Goal: Complete application form: Complete application form

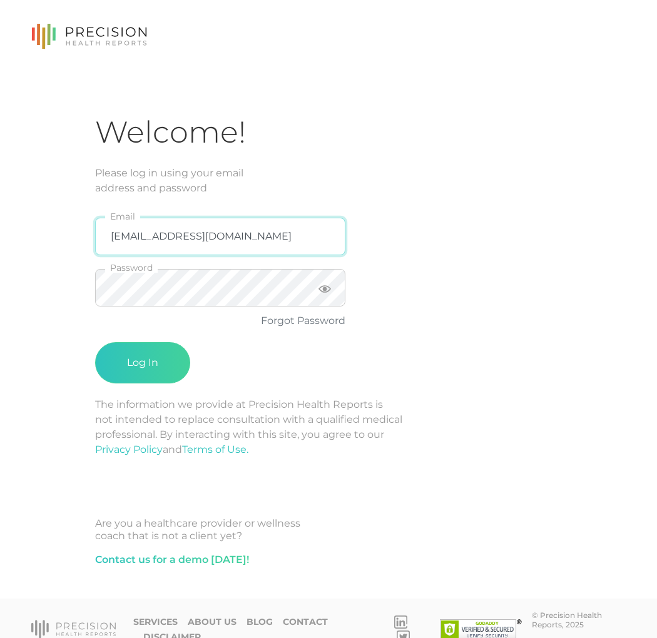
type input "[EMAIL_ADDRESS][DOMAIN_NAME]"
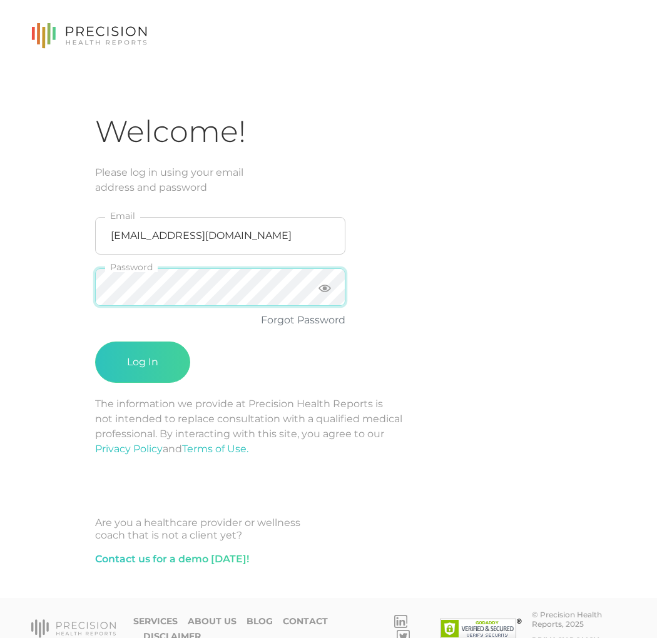
scroll to position [1, 0]
click at [143, 362] on button "Log In" at bounding box center [142, 361] width 95 height 41
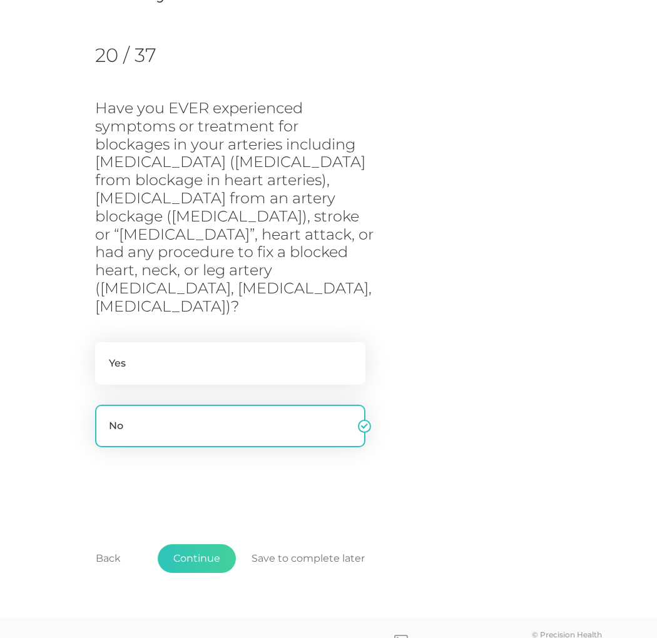
scroll to position [163, 0]
click at [107, 545] on button "Back" at bounding box center [108, 559] width 56 height 29
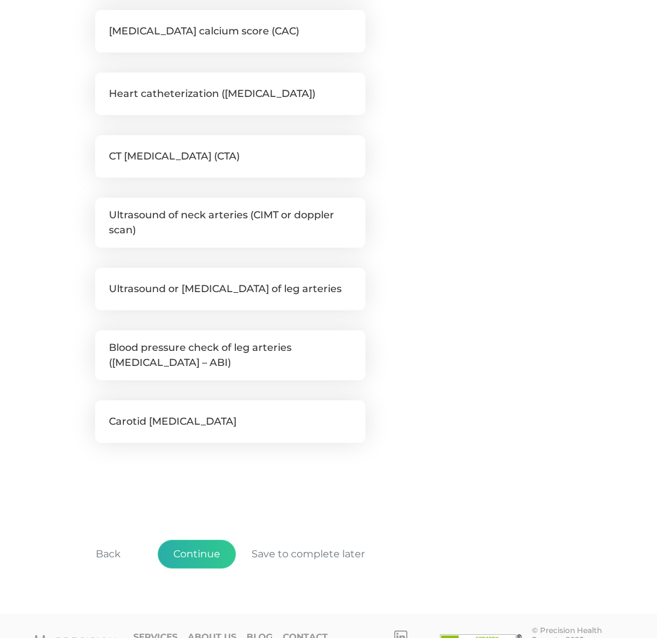
click at [225, 549] on button "Continue" at bounding box center [197, 554] width 78 height 29
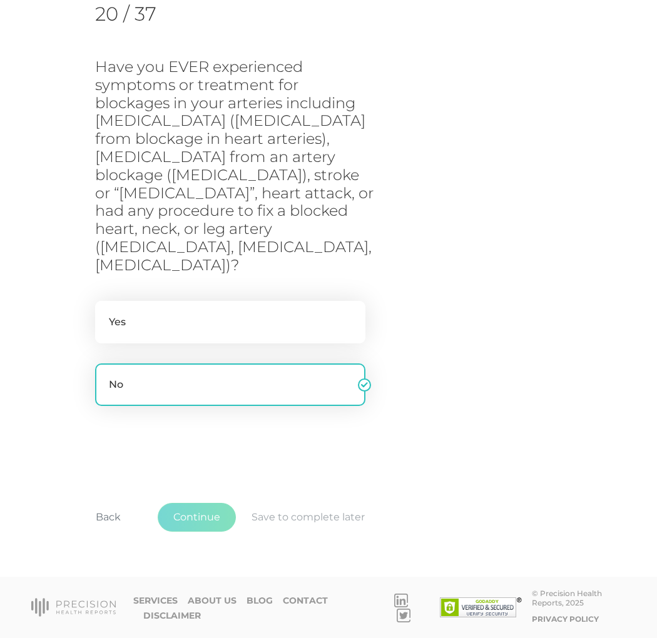
scroll to position [163, 0]
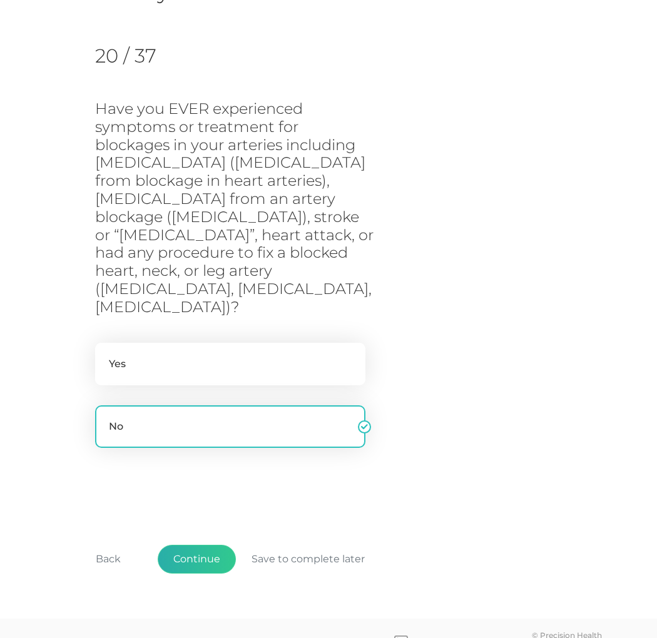
click at [212, 545] on button "Continue" at bounding box center [197, 559] width 78 height 29
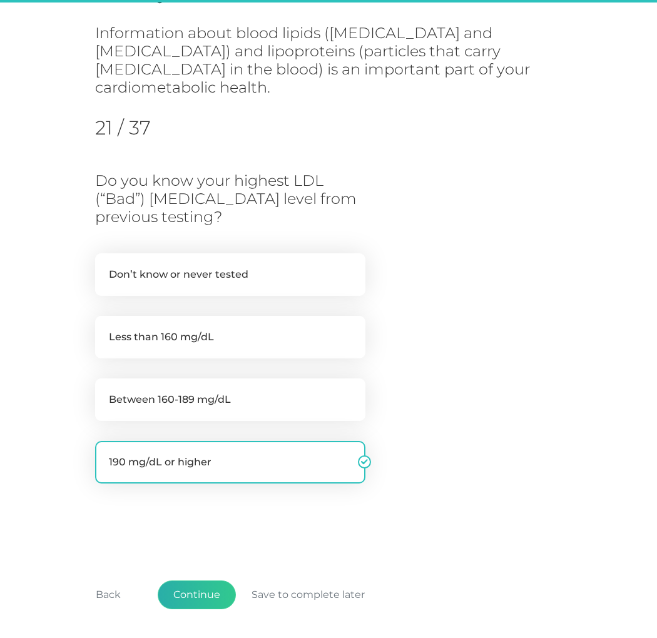
scroll to position [187, 0]
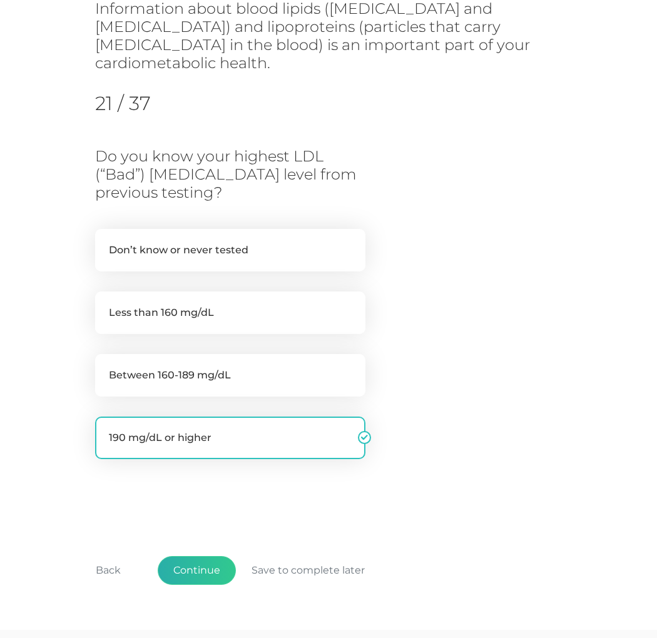
click at [201, 556] on button "Continue" at bounding box center [197, 570] width 78 height 29
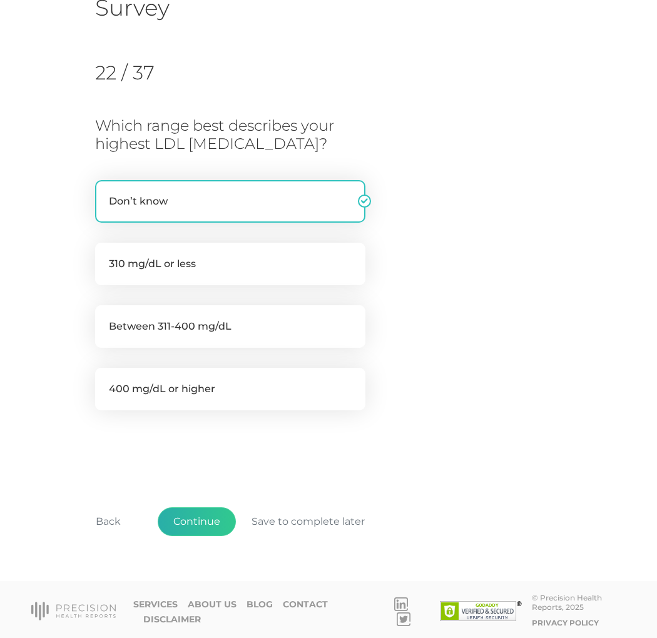
scroll to position [145, 0]
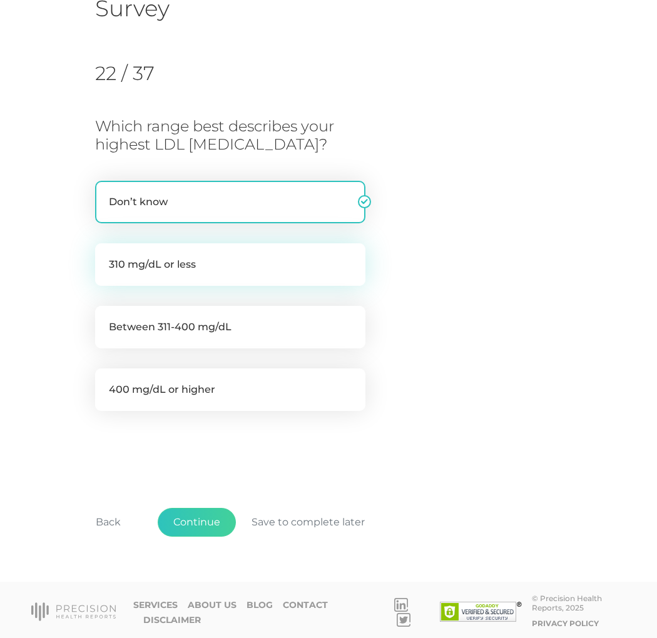
click at [225, 268] on label "310 mg/dL or less" at bounding box center [230, 264] width 270 height 43
click at [105, 256] on input "310 mg/dL or less" at bounding box center [100, 249] width 10 height 13
radio input "true"
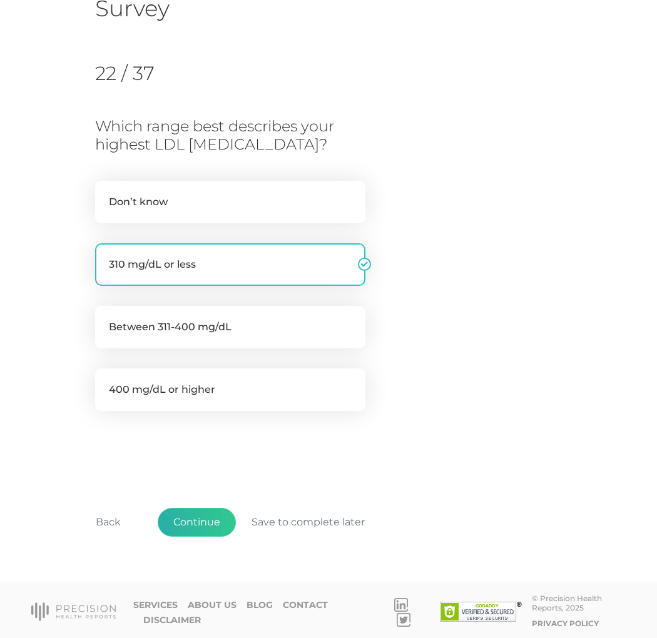
click at [207, 527] on button "Continue" at bounding box center [197, 522] width 78 height 29
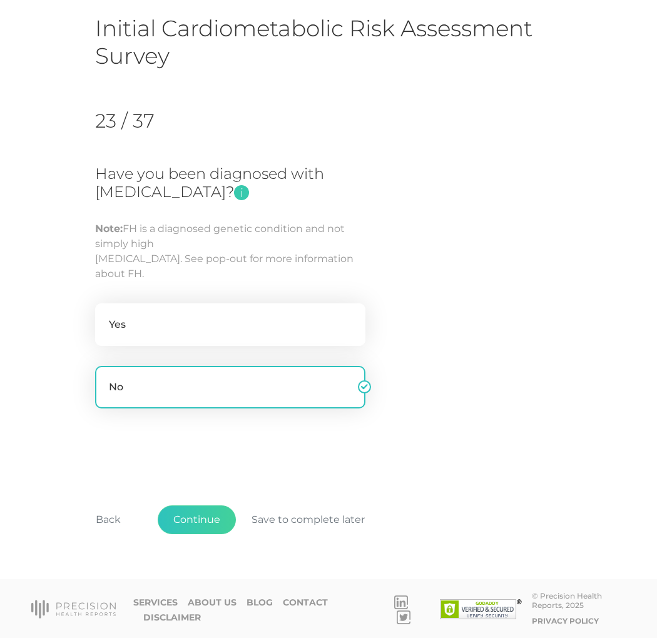
scroll to position [98, 1]
click at [208, 522] on button "Continue" at bounding box center [197, 519] width 78 height 29
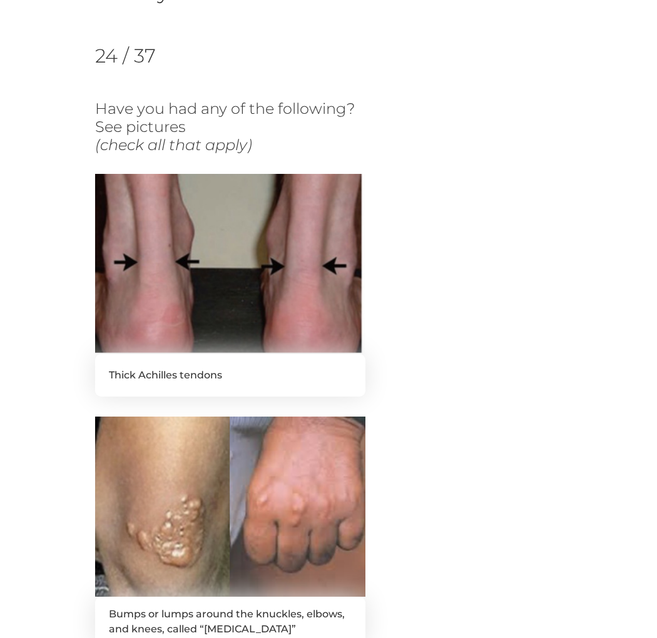
scroll to position [0, 0]
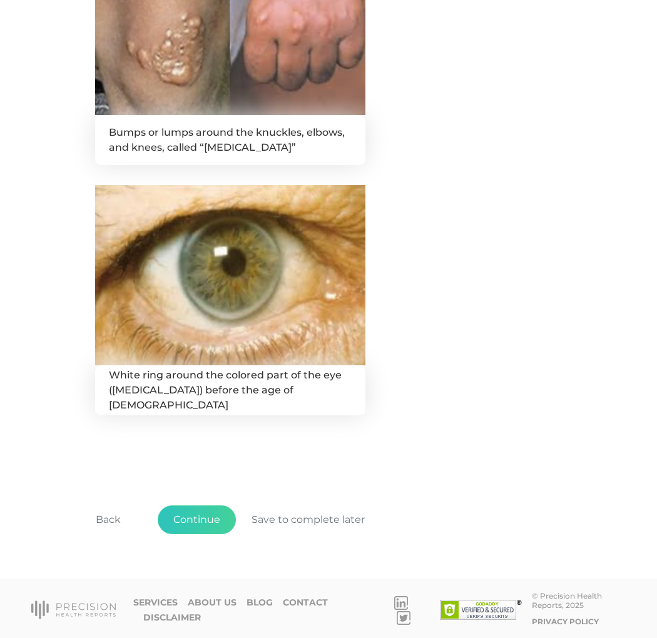
click at [190, 520] on button "Continue" at bounding box center [197, 519] width 78 height 29
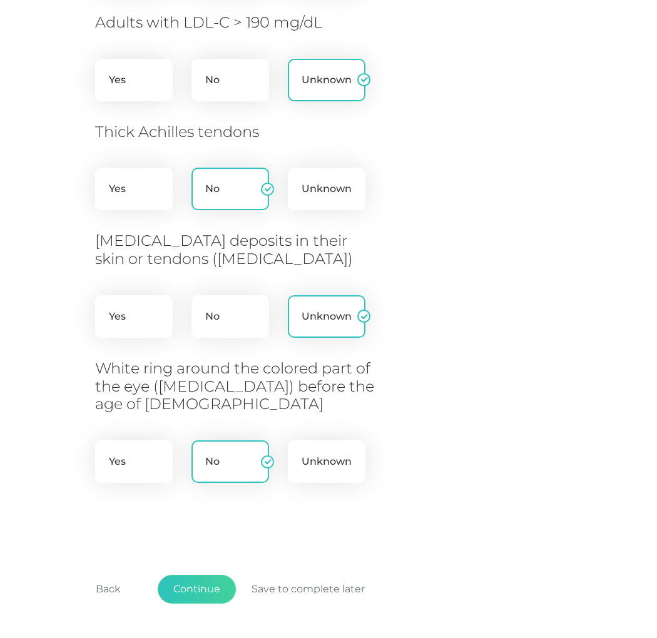
scroll to position [469, 0]
click at [223, 298] on label "No" at bounding box center [230, 316] width 78 height 43
click at [201, 298] on input "No" at bounding box center [196, 301] width 10 height 13
radio input "true"
drag, startPoint x: 206, startPoint y: 564, endPoint x: 205, endPoint y: 547, distance: 17.0
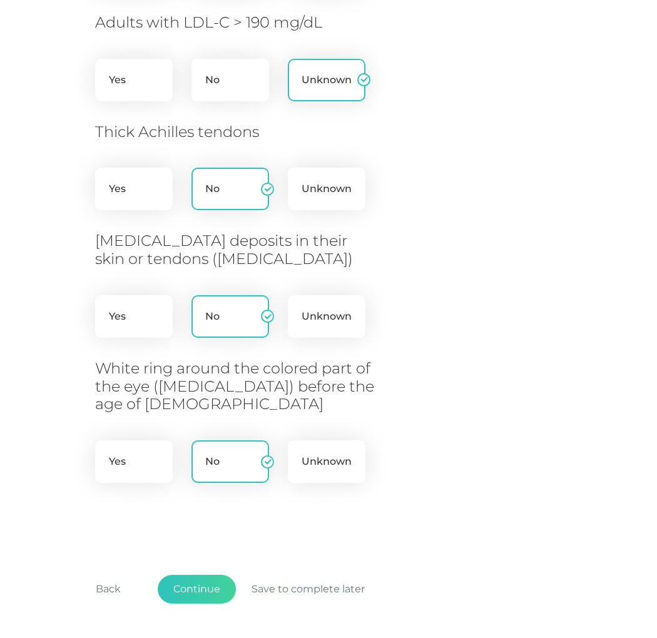
click at [206, 575] on button "Continue" at bounding box center [197, 589] width 78 height 29
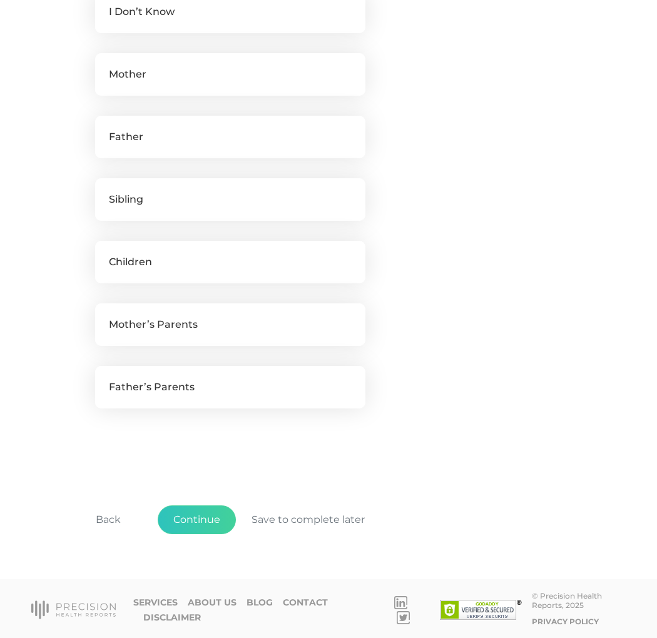
scroll to position [508, 0]
click at [210, 522] on button "Continue" at bounding box center [197, 520] width 78 height 29
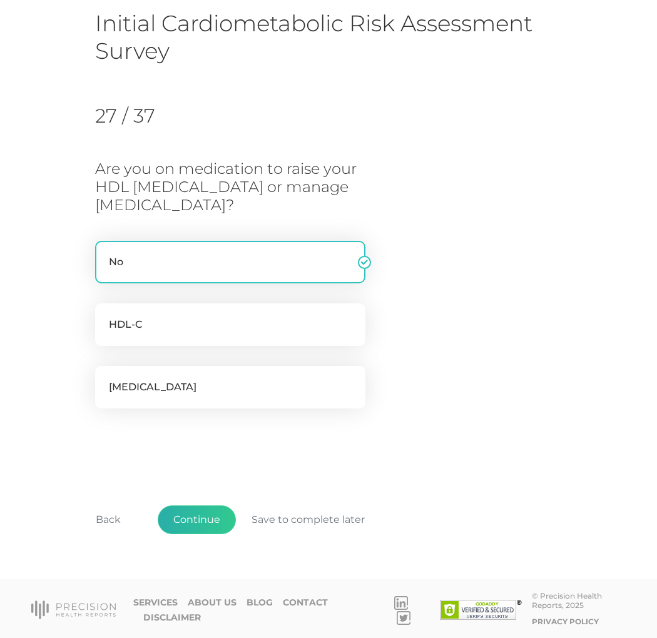
click at [210, 521] on button "Continue" at bounding box center [197, 519] width 78 height 29
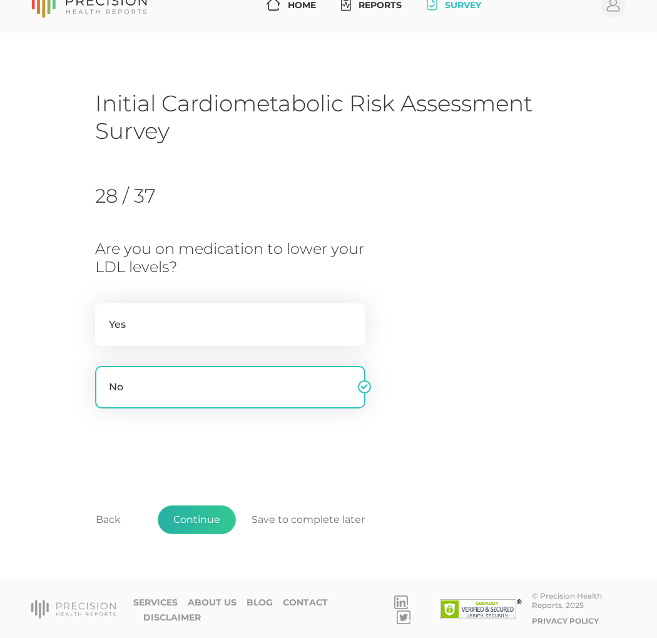
click at [210, 521] on button "Continue" at bounding box center [197, 519] width 78 height 29
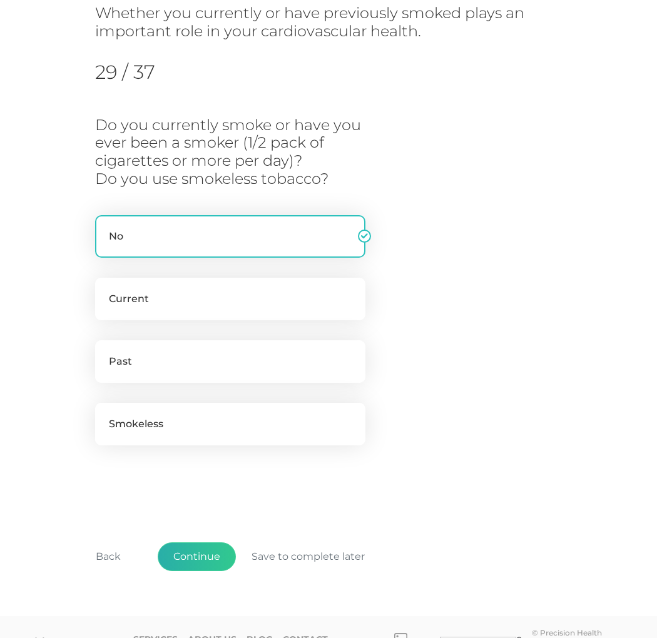
scroll to position [183, 1]
click at [209, 545] on button "Continue" at bounding box center [197, 556] width 78 height 29
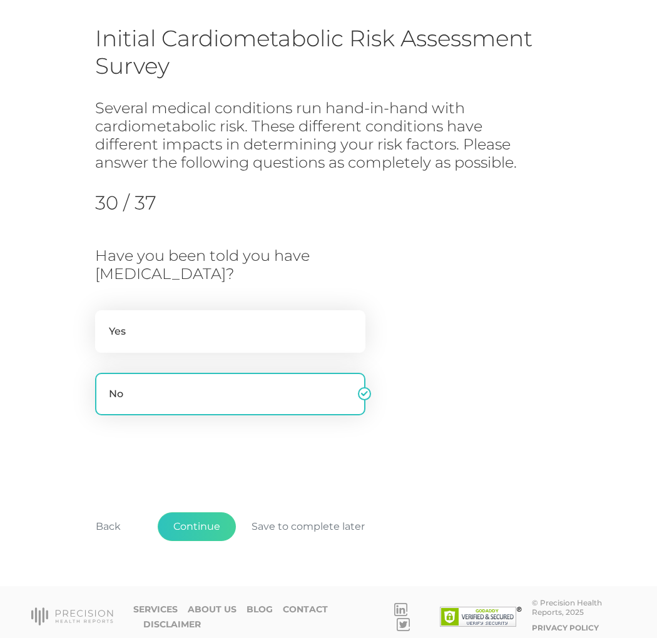
scroll to position [86, 0]
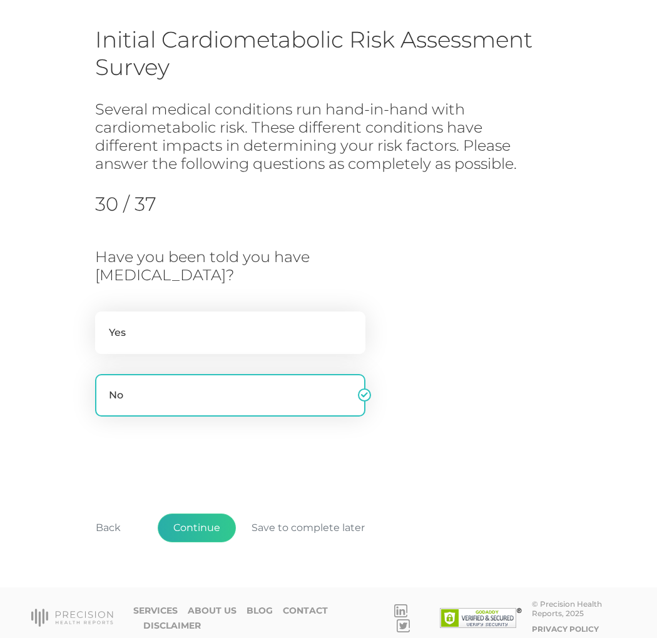
click at [206, 529] on button "Continue" at bounding box center [197, 528] width 78 height 29
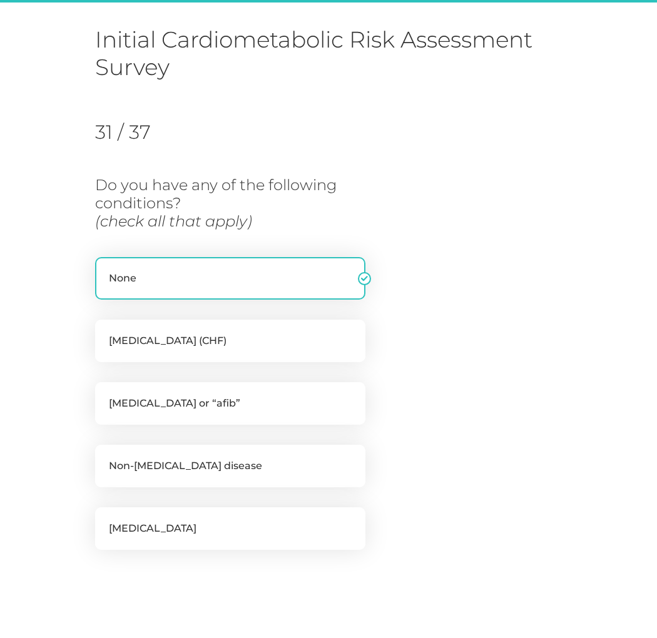
scroll to position [187, 0]
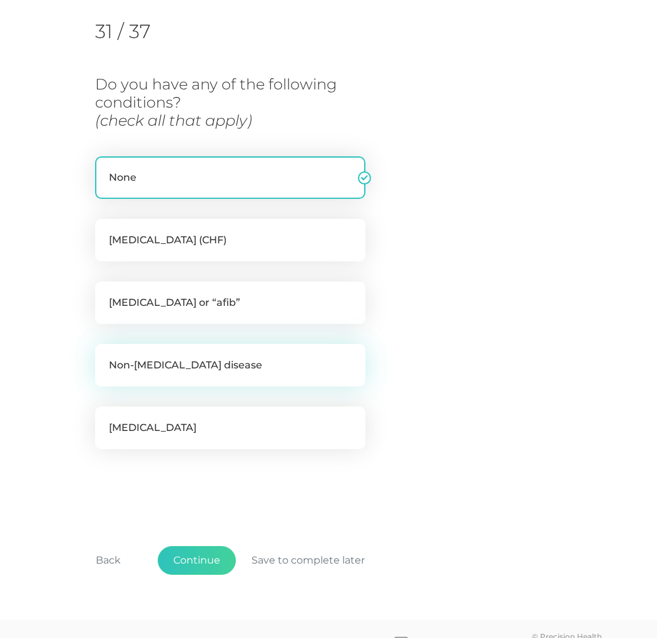
click at [157, 365] on label "Non-[MEDICAL_DATA] disease" at bounding box center [230, 365] width 270 height 43
click at [105, 357] on input "Non-[MEDICAL_DATA] disease" at bounding box center [100, 350] width 10 height 13
checkbox input "true"
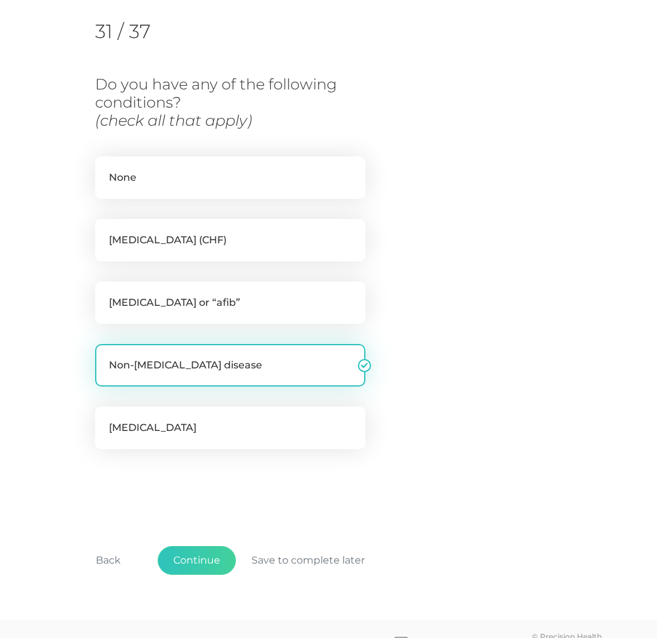
checkbox input "false"
click at [200, 550] on button "Continue" at bounding box center [197, 560] width 78 height 29
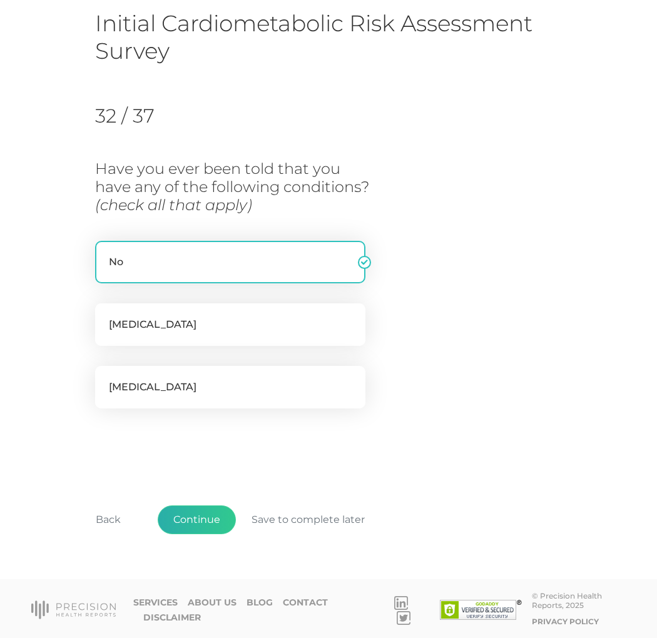
click at [202, 524] on button "Continue" at bounding box center [197, 519] width 78 height 29
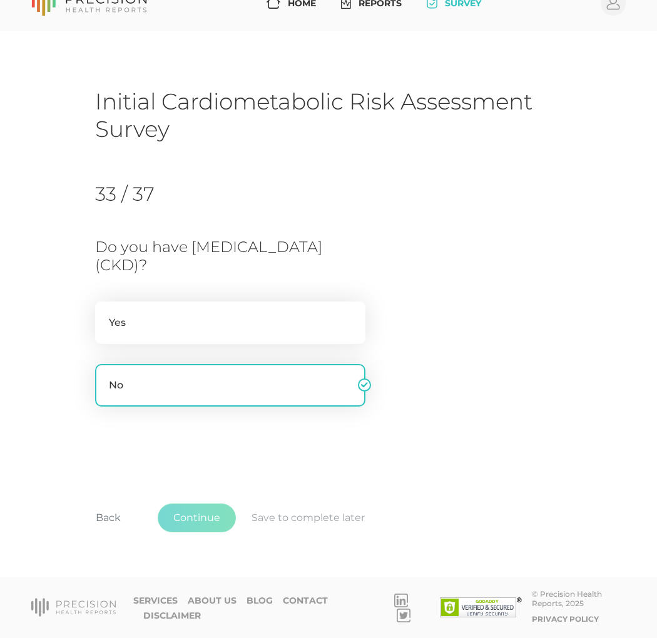
scroll to position [23, 0]
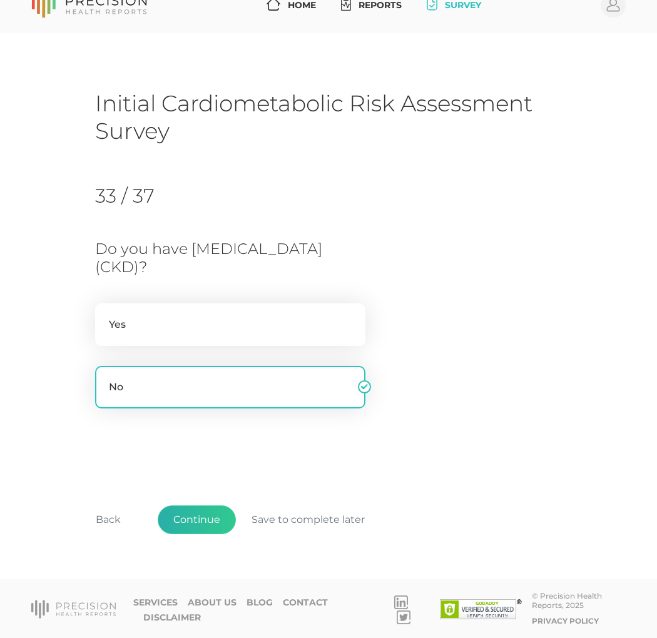
click at [202, 524] on button "Continue" at bounding box center [197, 519] width 78 height 29
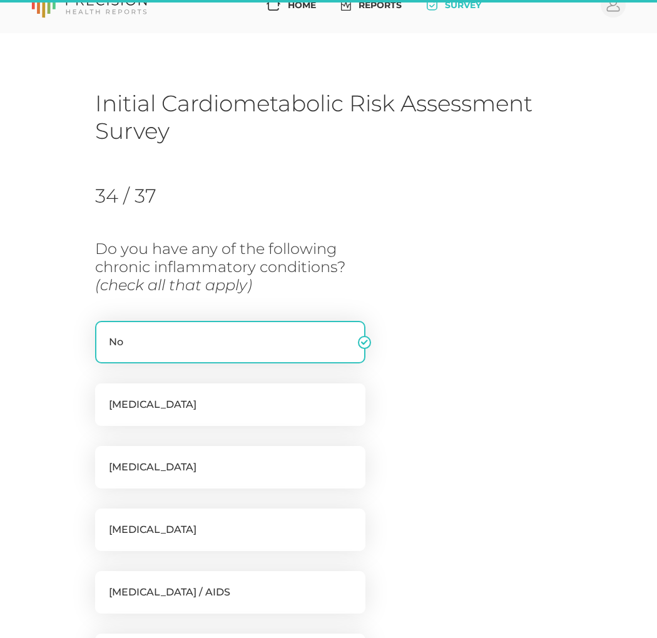
scroll to position [187, 0]
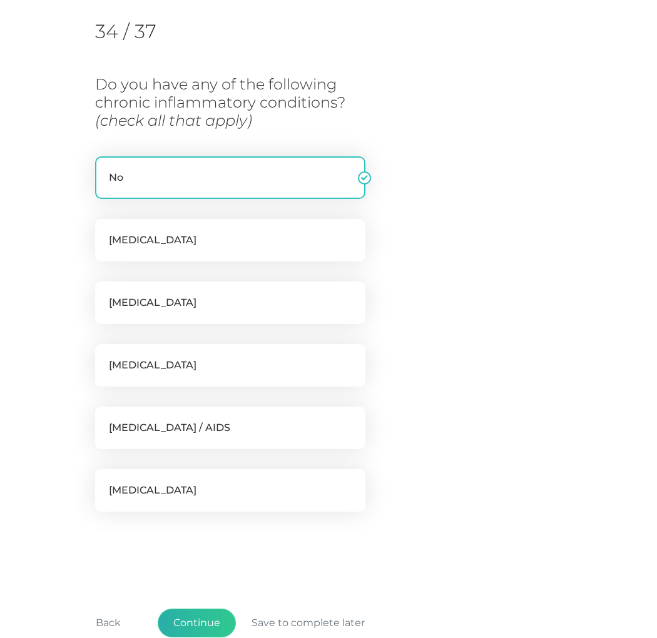
click at [180, 622] on button "Continue" at bounding box center [197, 623] width 78 height 29
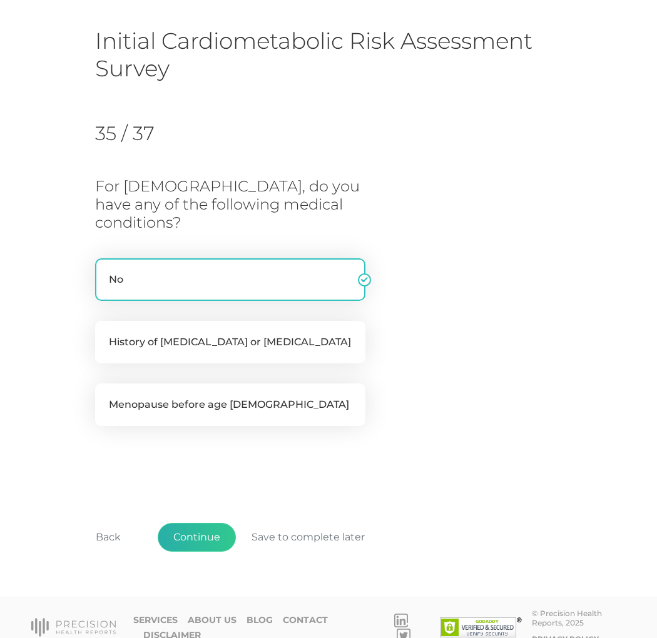
click at [185, 526] on button "Continue" at bounding box center [197, 537] width 78 height 29
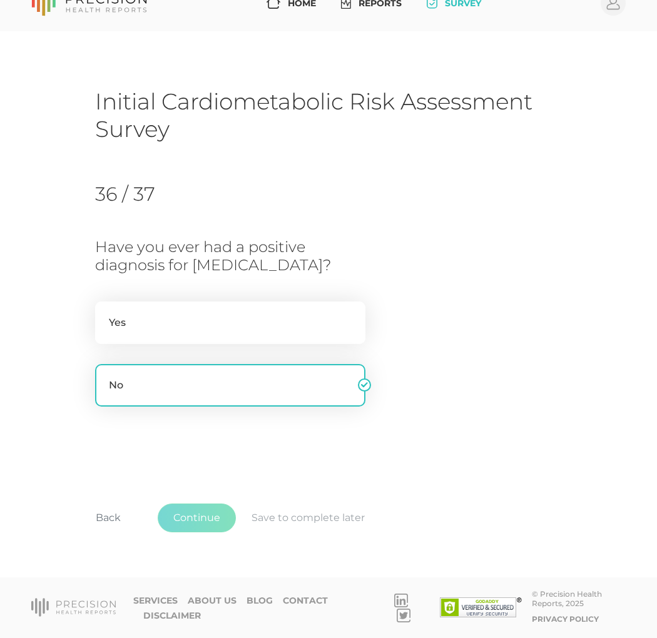
scroll to position [23, 0]
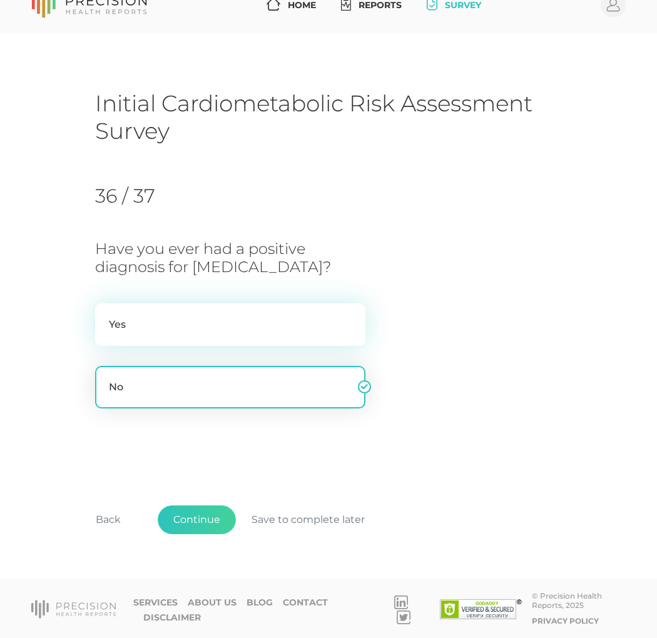
click at [133, 335] on label "Yes" at bounding box center [230, 324] width 270 height 43
click at [105, 316] on input "Yes" at bounding box center [100, 309] width 10 height 13
radio input "true"
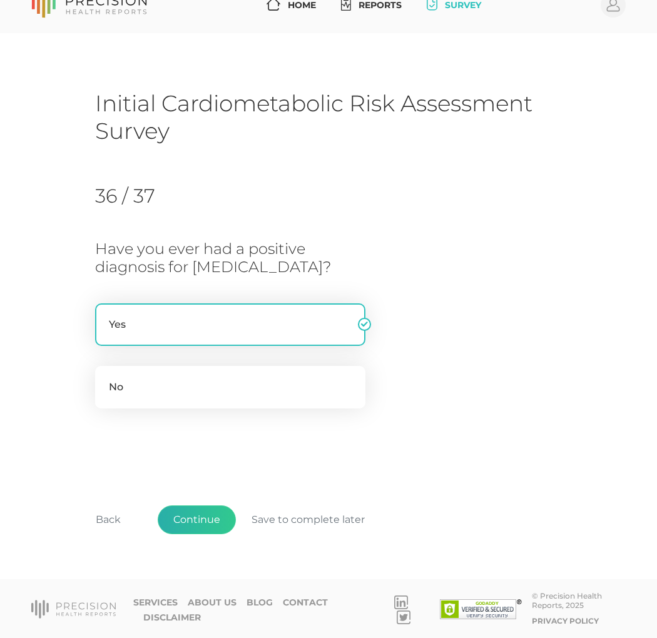
click at [176, 515] on button "Continue" at bounding box center [197, 519] width 78 height 29
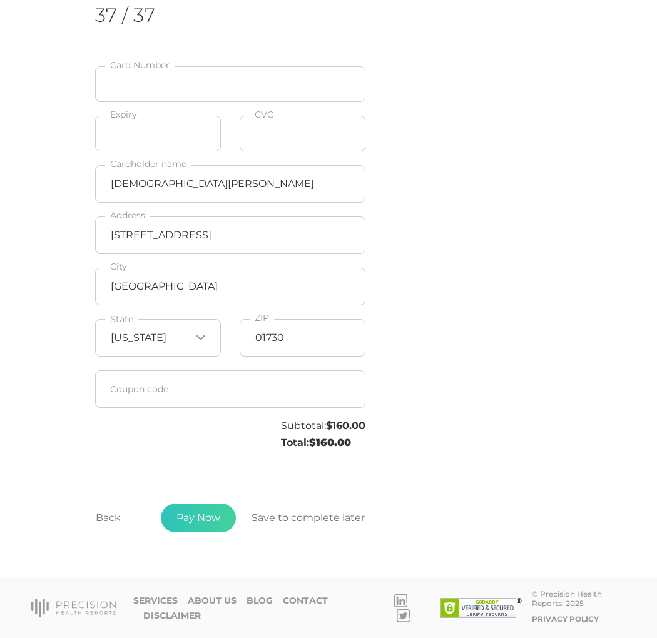
scroll to position [203, 0]
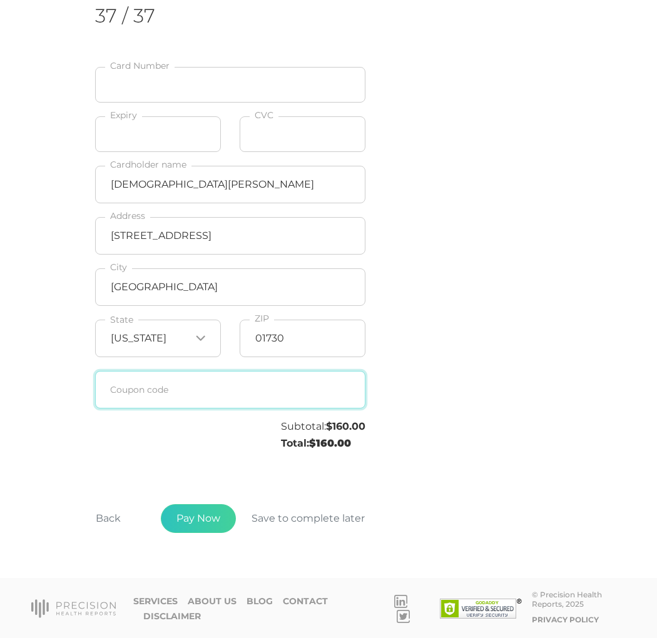
click at [227, 383] on input "text" at bounding box center [230, 390] width 270 height 38
type input "khough1011"
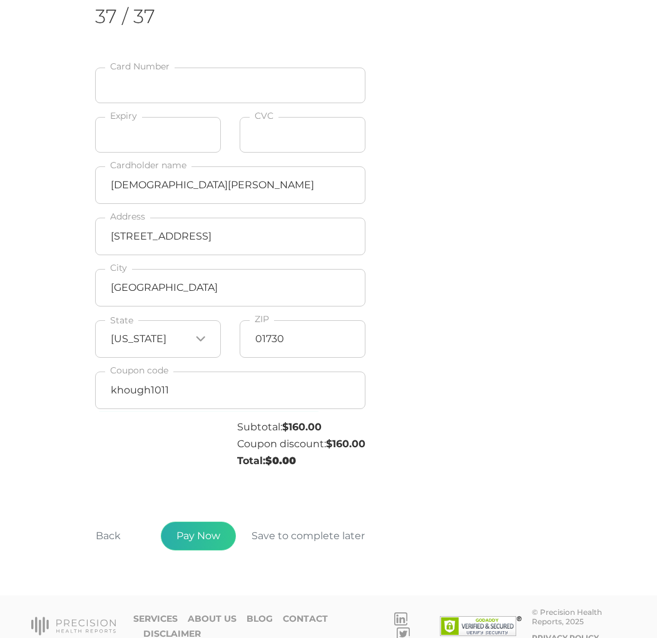
scroll to position [203, 0]
click at [195, 532] on button "Pay Now" at bounding box center [198, 534] width 75 height 29
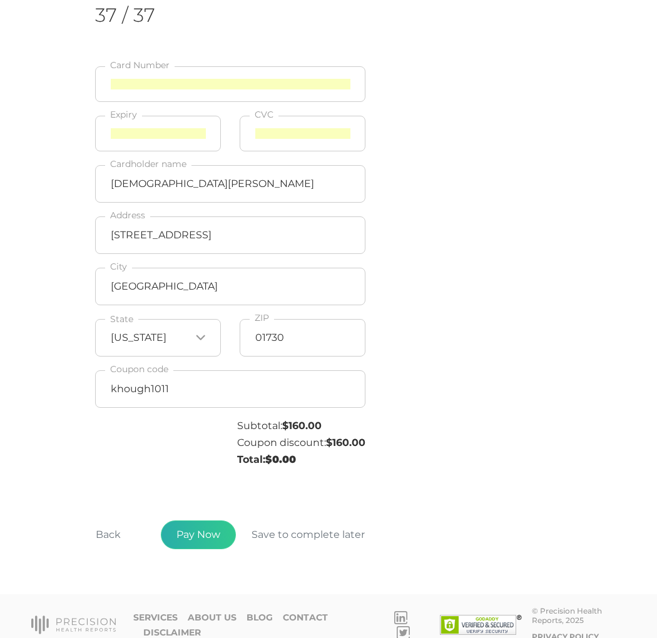
click at [216, 527] on button "Pay Now" at bounding box center [198, 534] width 75 height 29
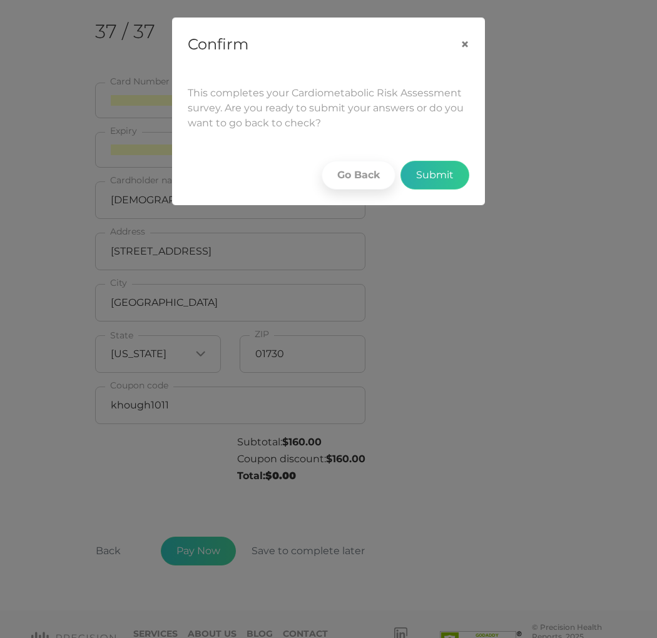
click at [414, 180] on button "Submit" at bounding box center [434, 175] width 69 height 29
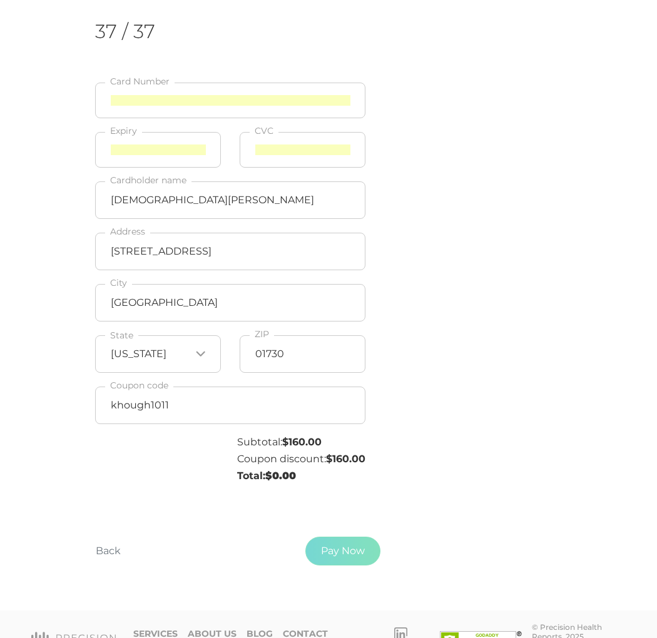
scroll to position [21, 0]
